Goal: Check status

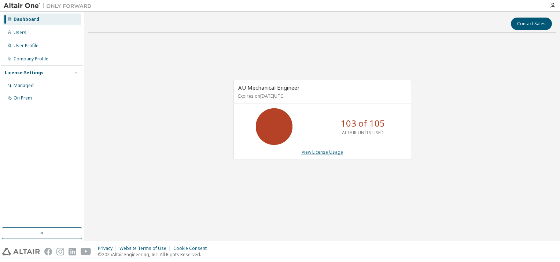
click at [310, 151] on link "View License Usage" at bounding box center [322, 152] width 41 height 6
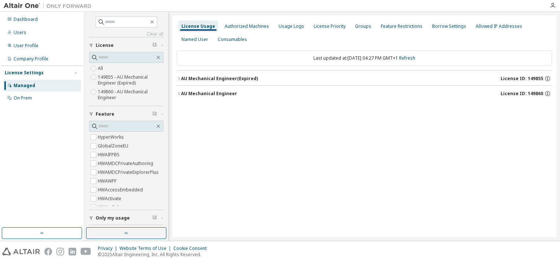
click at [241, 78] on div "AU Mechanical Engineer (Expired)" at bounding box center [219, 79] width 77 height 6
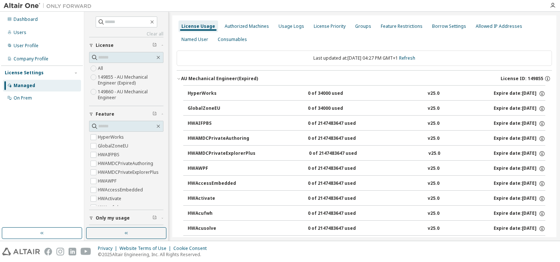
click at [222, 82] on div "AU Mechanical Engineer (Expired) License ID: 149855" at bounding box center [366, 78] width 371 height 7
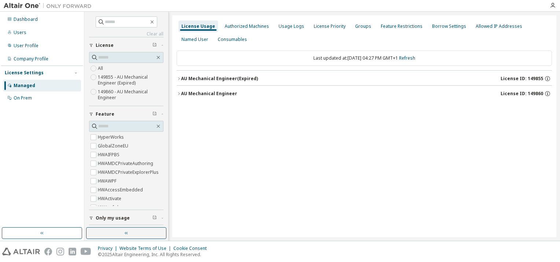
click at [218, 92] on div "AU Mechanical Engineer" at bounding box center [209, 94] width 56 height 6
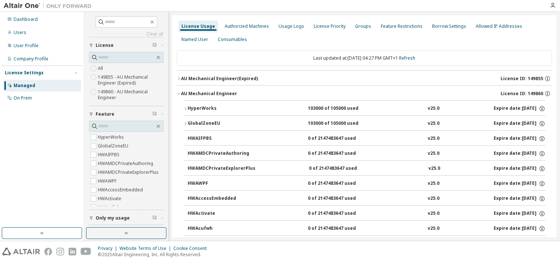
click at [218, 95] on div "AU Mechanical Engineer" at bounding box center [209, 94] width 56 height 6
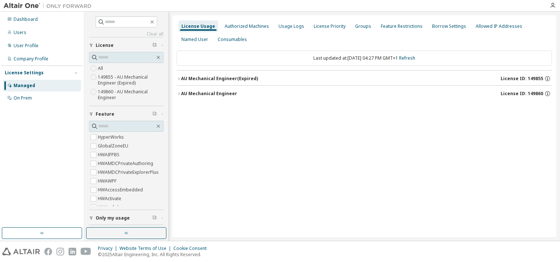
click at [218, 95] on div "AU Mechanical Engineer" at bounding box center [209, 94] width 56 height 6
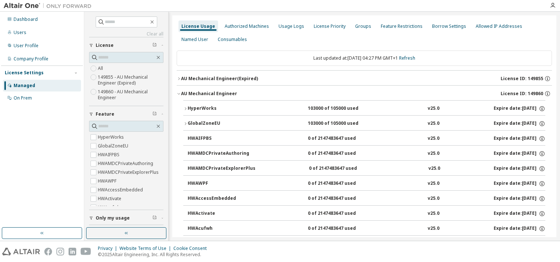
click at [201, 111] on div "HyperWorks" at bounding box center [221, 109] width 66 height 7
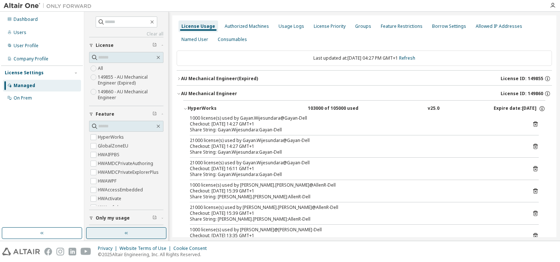
click at [117, 232] on button "button" at bounding box center [126, 234] width 80 height 12
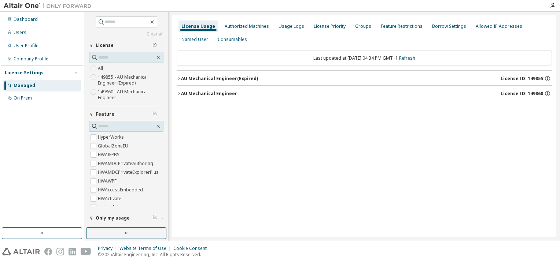
click at [202, 77] on div "AU Mechanical Engineer (Expired)" at bounding box center [219, 79] width 77 height 6
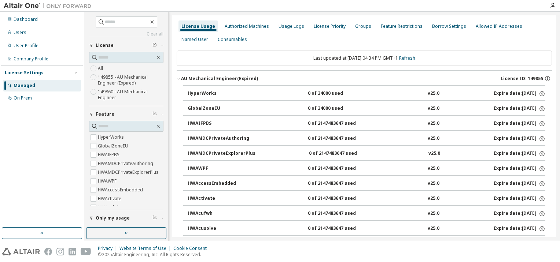
click at [197, 77] on div "AU Mechanical Engineer (Expired)" at bounding box center [219, 79] width 77 height 6
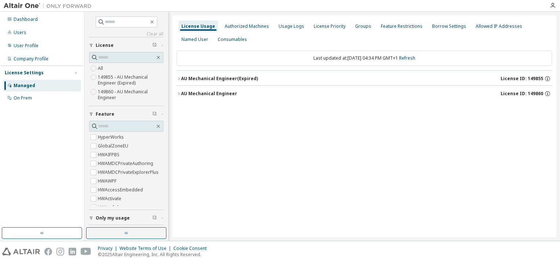
click at [197, 77] on div "AU Mechanical Engineer (Expired)" at bounding box center [219, 79] width 77 height 6
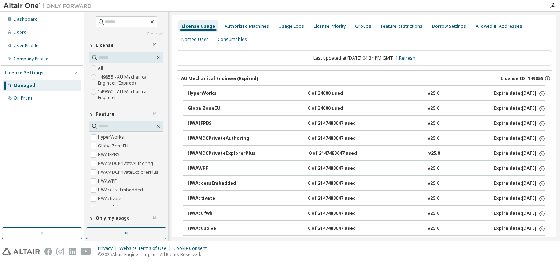
click at [197, 77] on div "AU Mechanical Engineer (Expired)" at bounding box center [219, 79] width 77 height 6
